Goal: Information Seeking & Learning: Learn about a topic

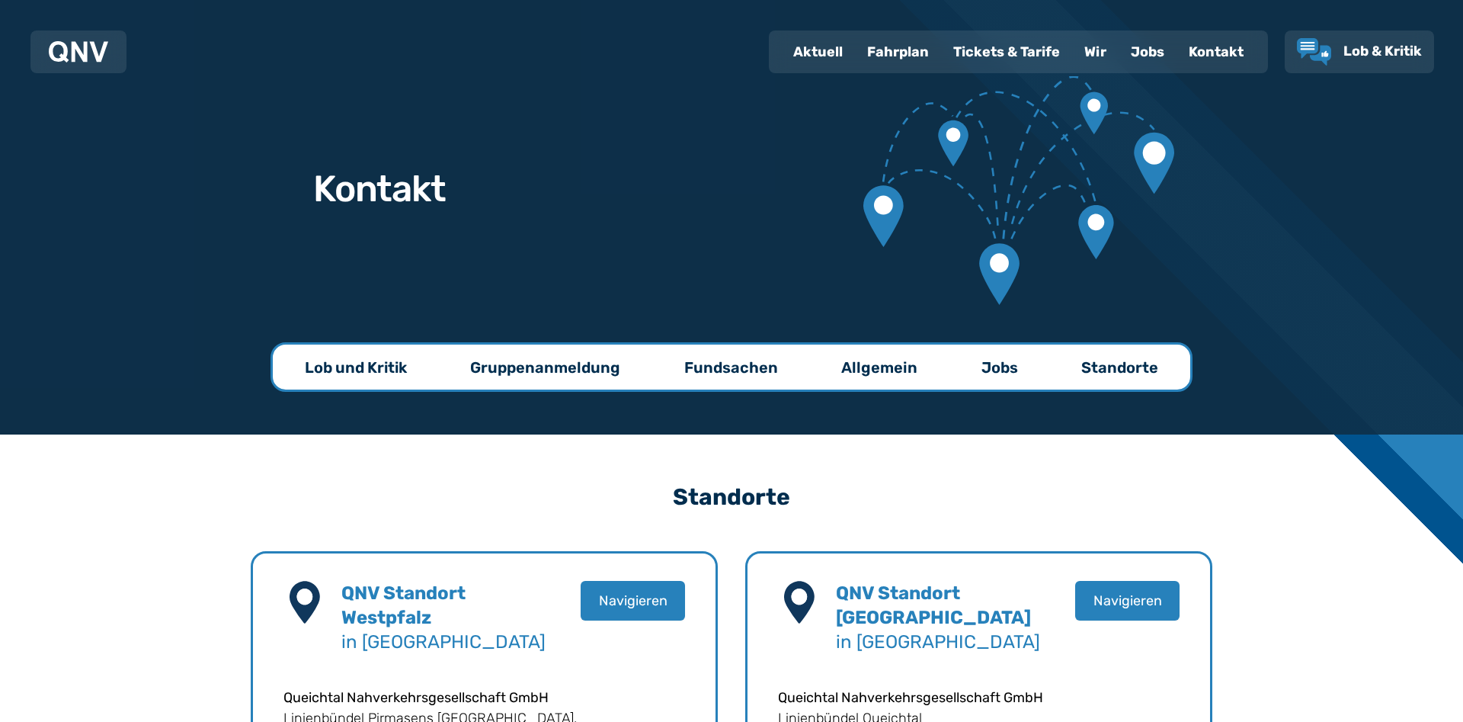
click at [881, 53] on div "Fahrplan" at bounding box center [898, 52] width 86 height 40
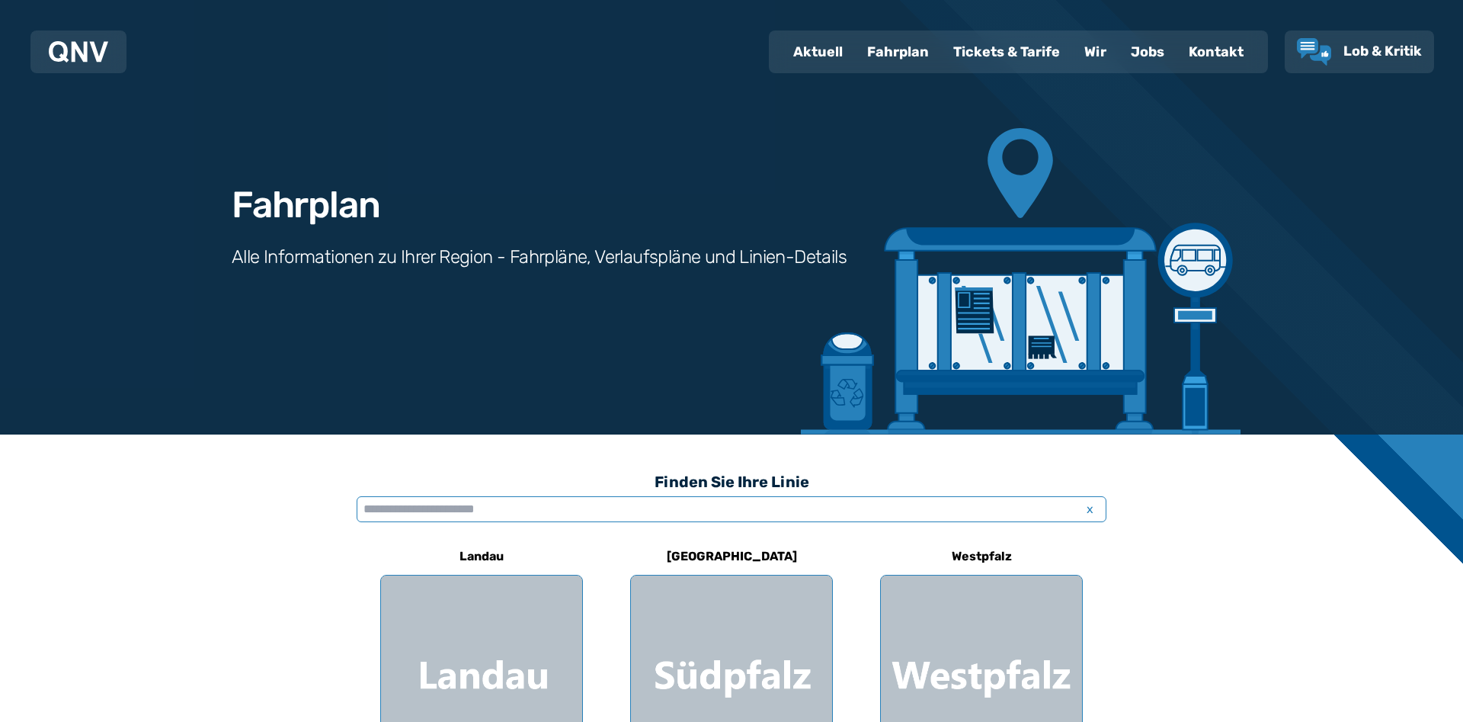
click at [435, 506] on input "text" at bounding box center [732, 509] width 750 height 26
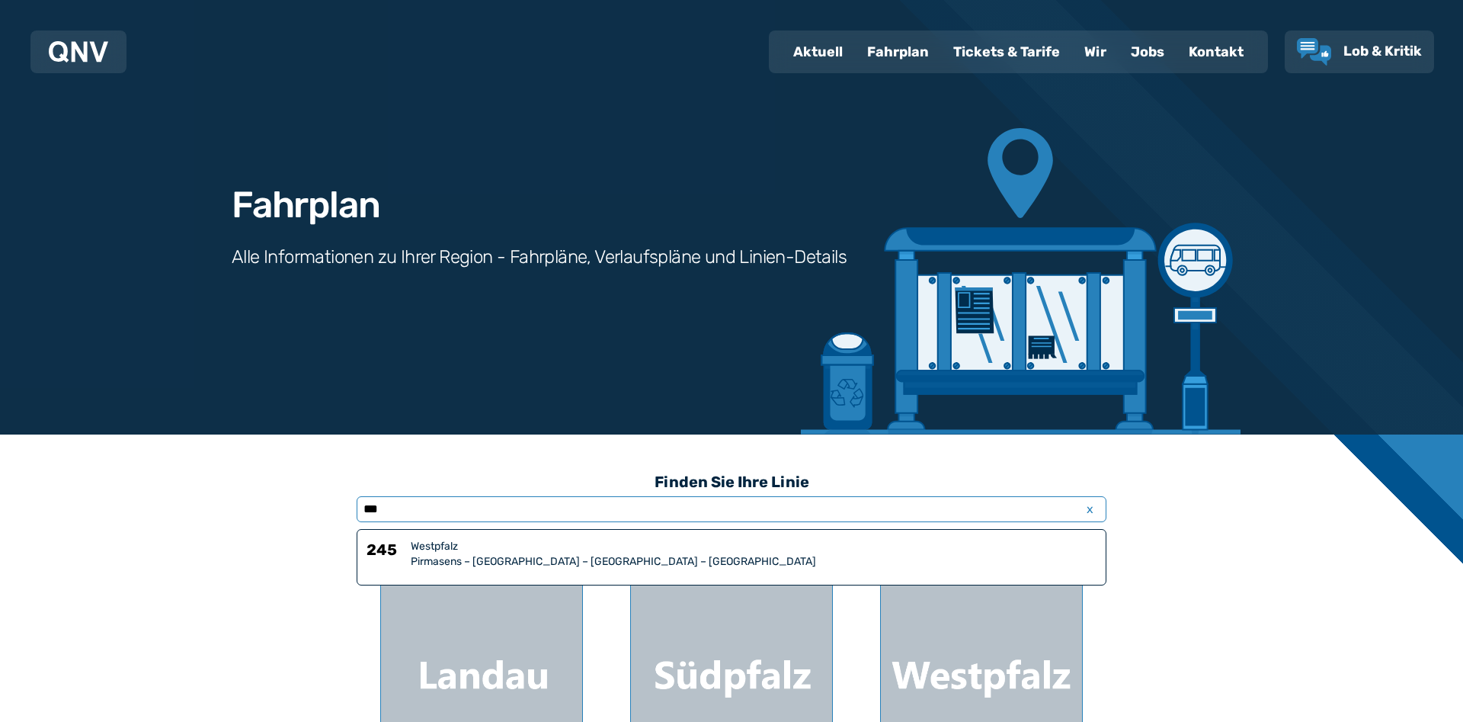
type input "***"
click at [429, 562] on div "Pirmasens – Thaleischweiler-Fröschen – Weselberg – Wallhalben" at bounding box center [754, 561] width 686 height 15
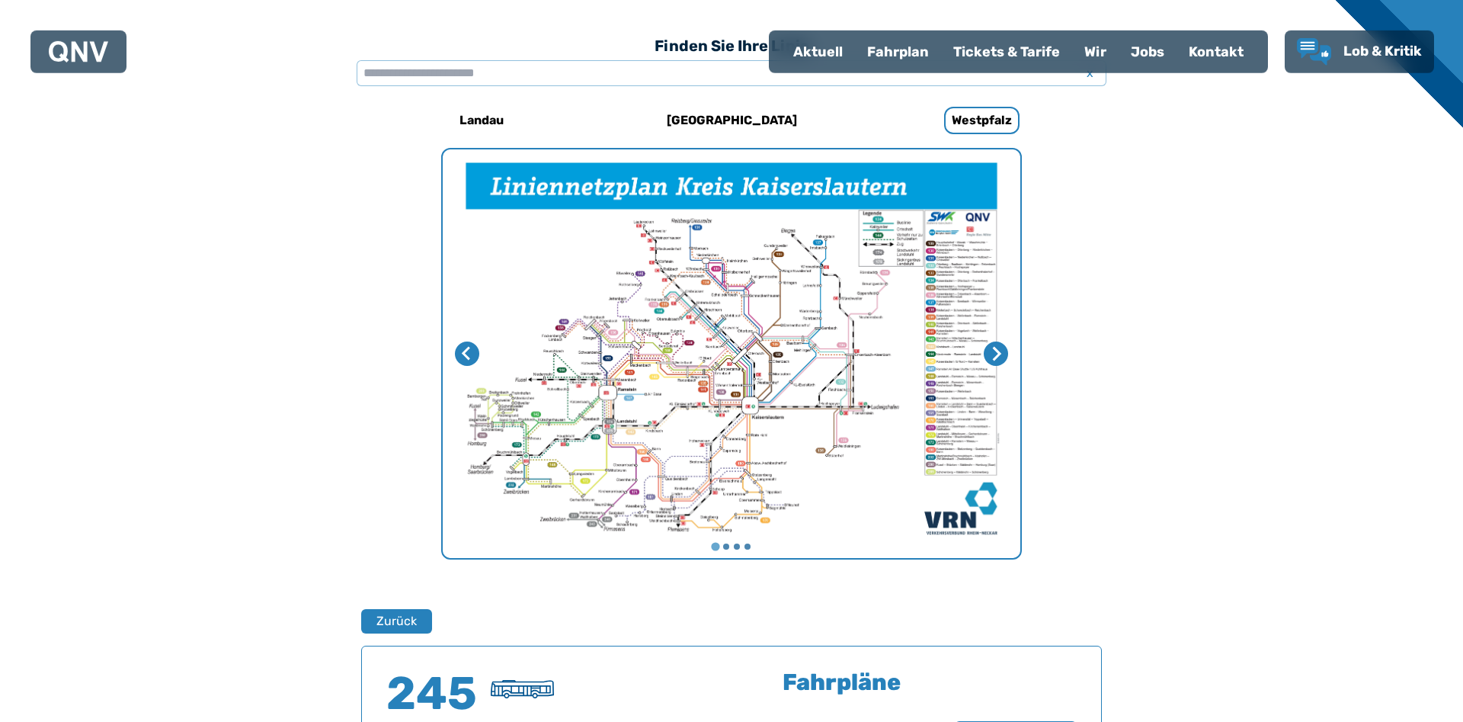
scroll to position [460, 0]
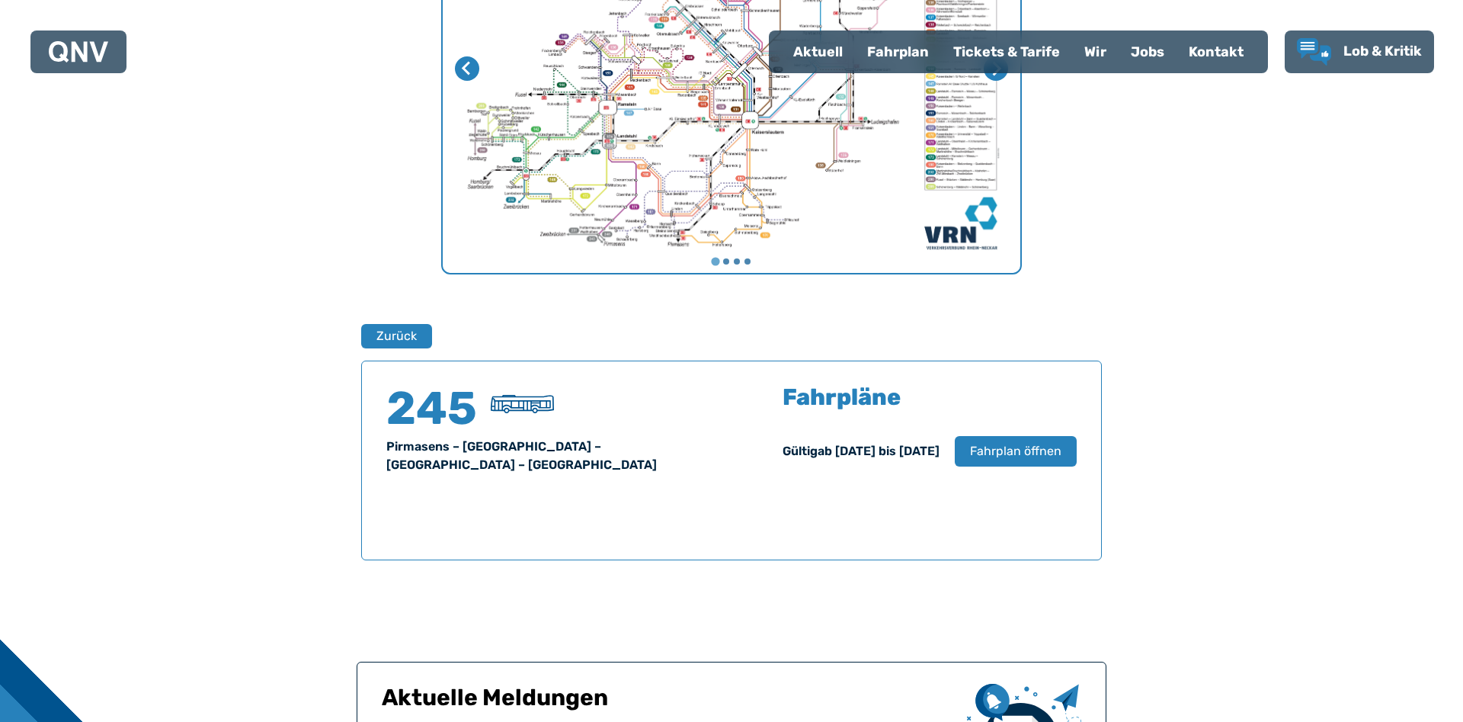
scroll to position [332, 0]
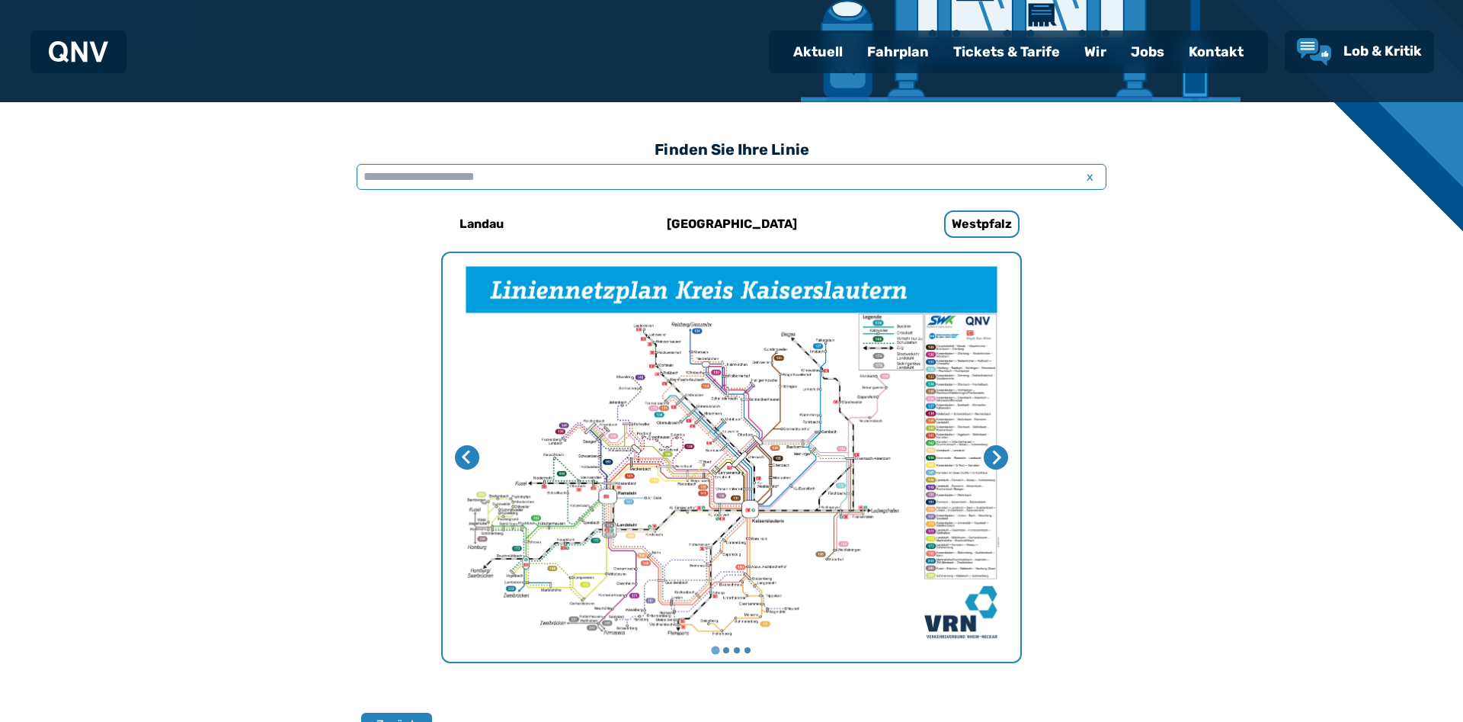
click at [546, 175] on input "text" at bounding box center [732, 177] width 750 height 26
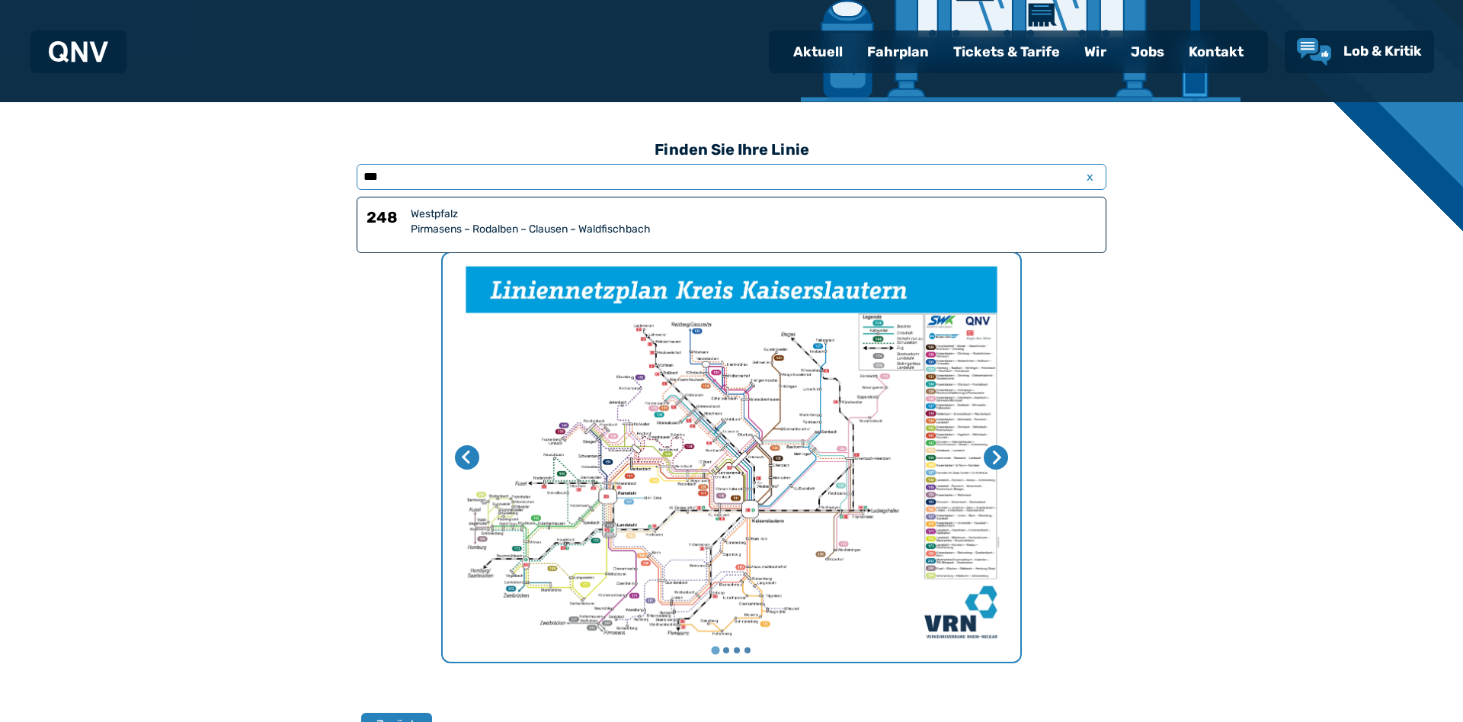
type input "***"
click at [433, 217] on div "Westpfalz" at bounding box center [754, 214] width 686 height 15
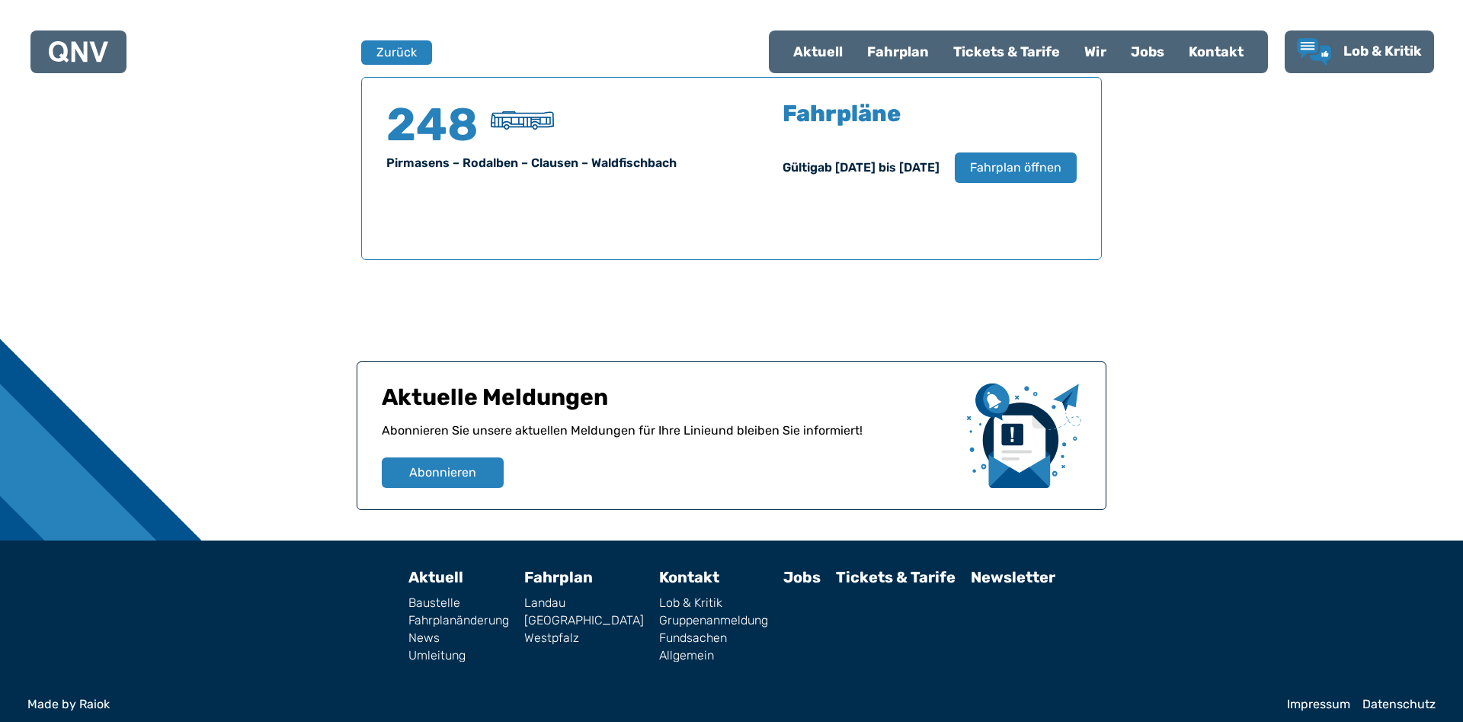
scroll to position [616, 0]
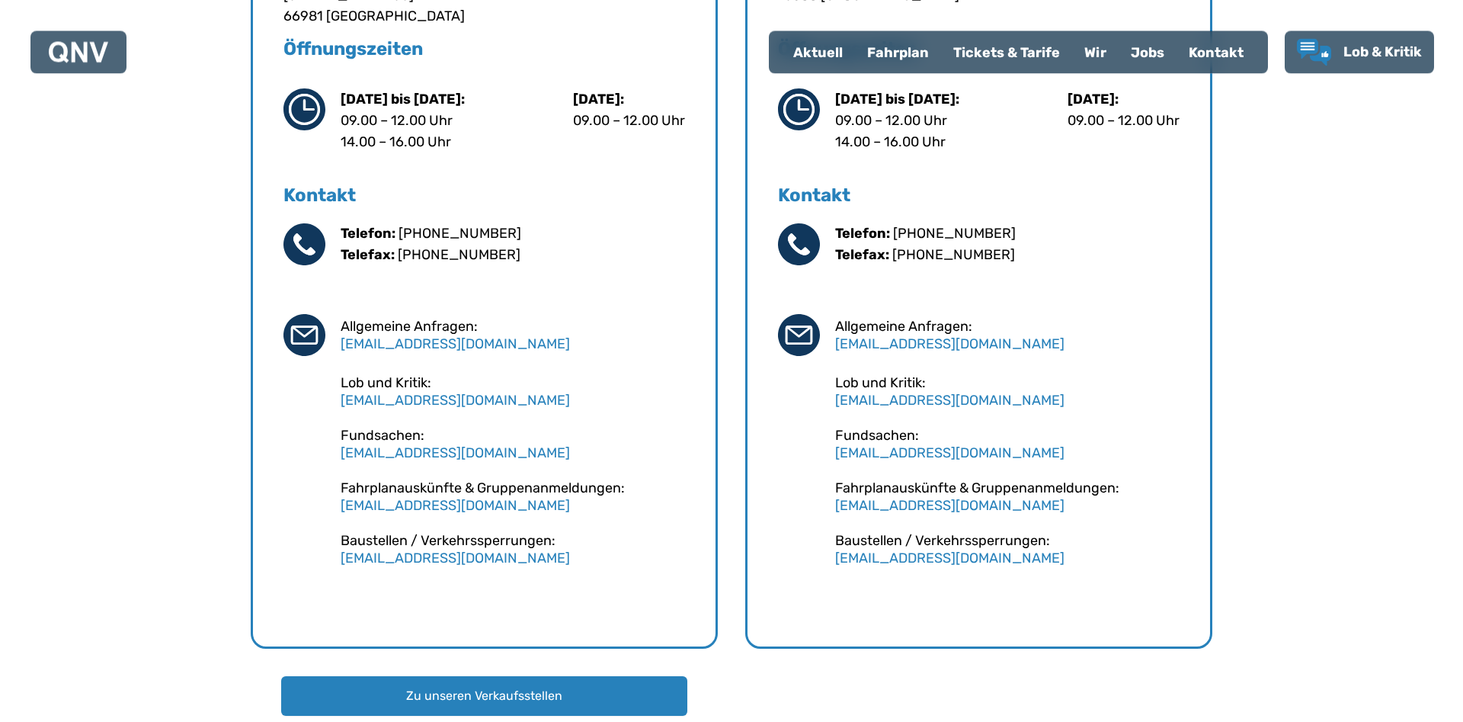
scroll to position [933, 0]
